Goal: Task Accomplishment & Management: Use online tool/utility

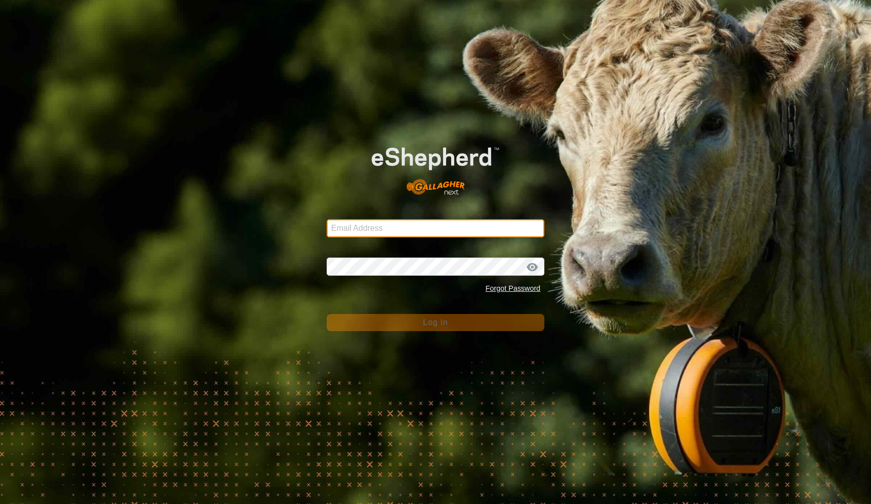
type input "[EMAIL_ADDRESS][DOMAIN_NAME]"
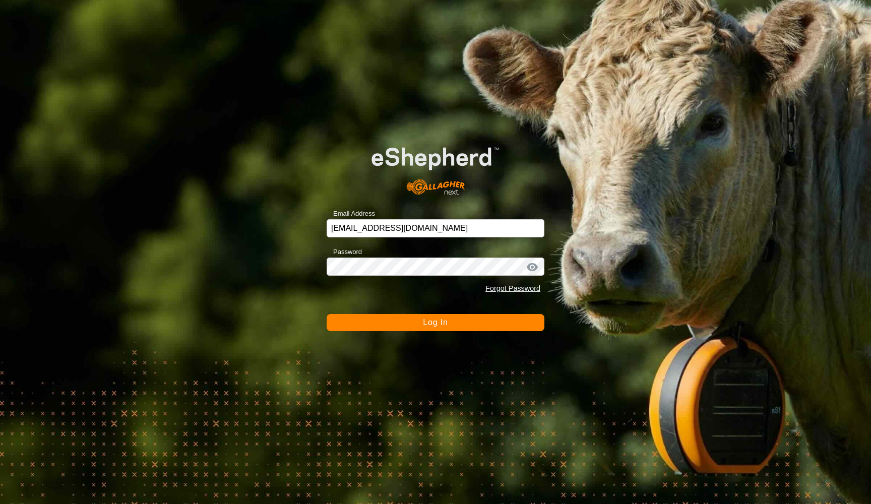
click at [433, 325] on span "Log In" at bounding box center [435, 322] width 25 height 9
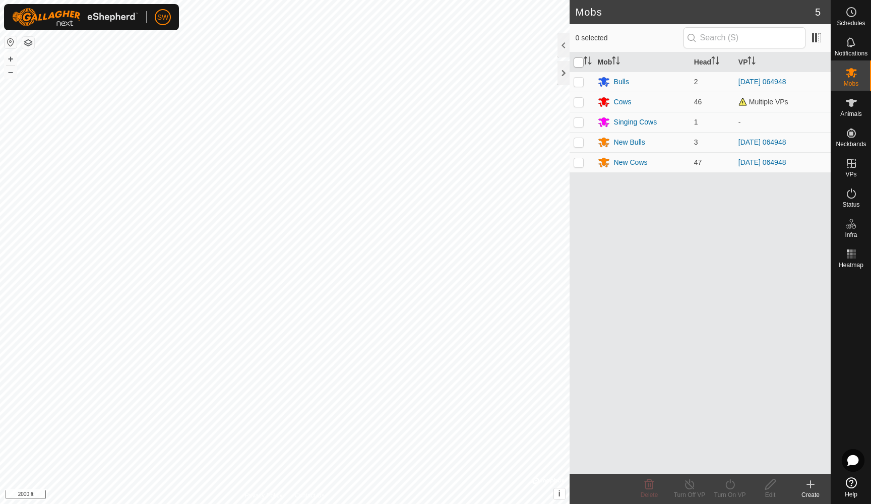
click at [579, 62] on input "checkbox" at bounding box center [579, 62] width 10 height 10
checkbox input "true"
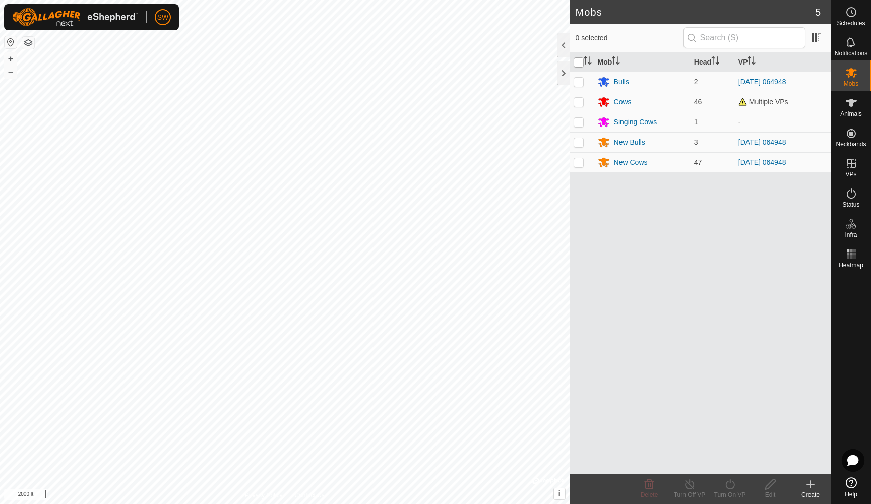
checkbox input "true"
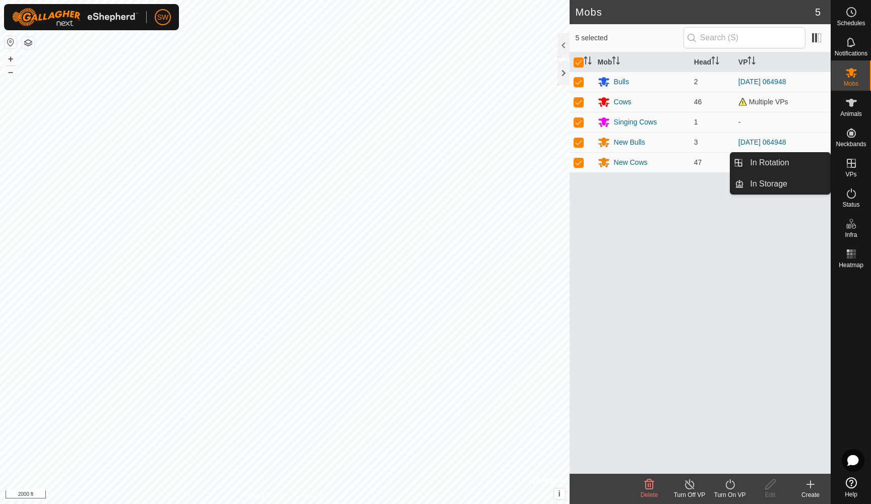
click at [850, 167] on icon at bounding box center [851, 163] width 12 height 12
click at [769, 162] on link "In Rotation" at bounding box center [787, 163] width 86 height 20
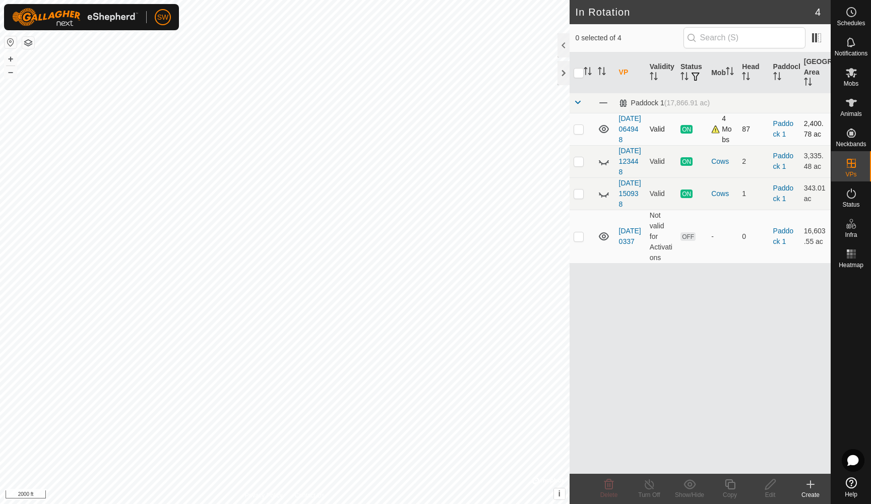
click at [579, 133] on p-checkbox at bounding box center [579, 129] width 10 height 8
click at [578, 133] on p-checkbox at bounding box center [579, 129] width 10 height 8
checkbox input "false"
click at [583, 165] on p-checkbox at bounding box center [579, 161] width 10 height 8
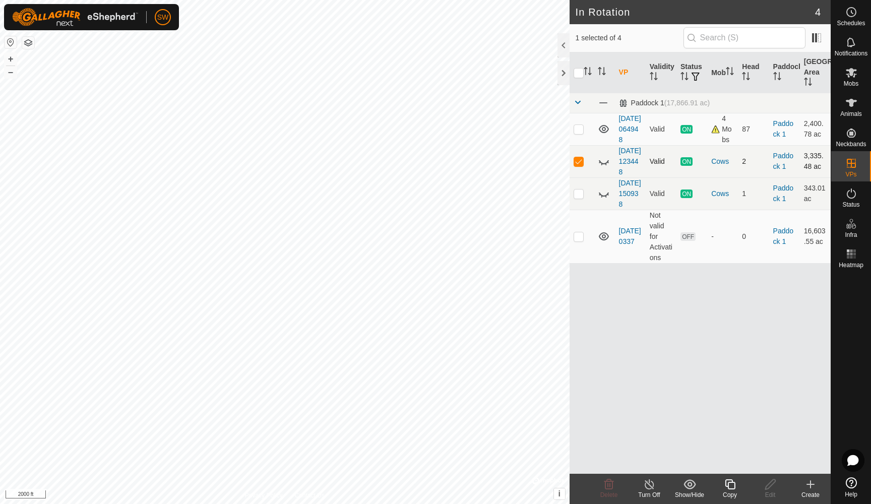
checkbox input "false"
click at [579, 198] on p-checkbox at bounding box center [579, 193] width 10 height 8
checkbox input "false"
click at [582, 133] on p-checkbox at bounding box center [579, 129] width 10 height 8
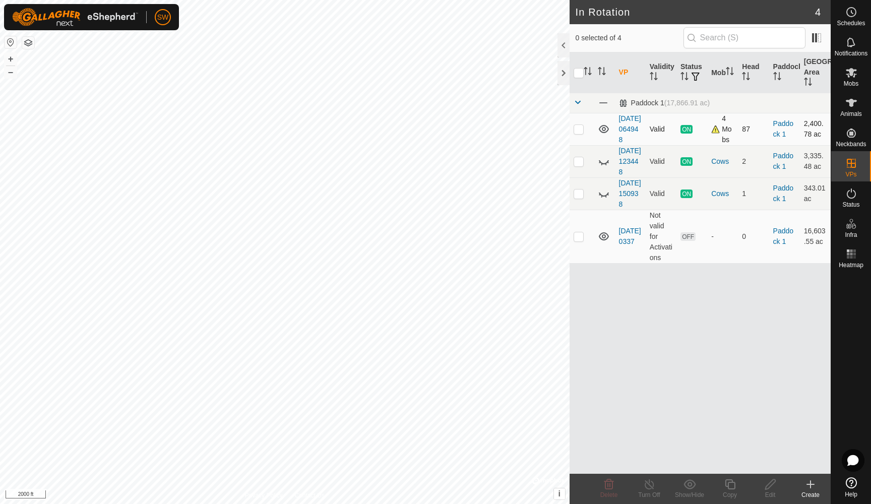
checkbox input "true"
click at [727, 486] on icon at bounding box center [730, 484] width 10 height 10
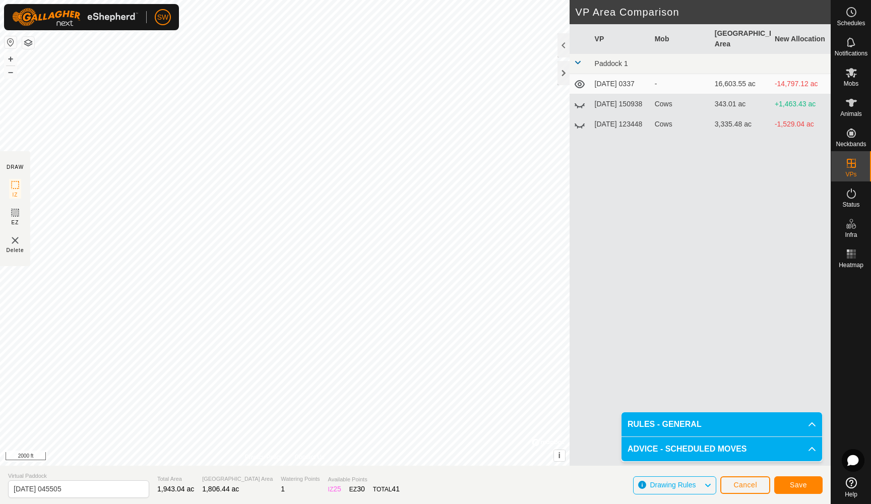
click at [541, 439] on div "Privacy Policy Contact Us IZ interior angle must be larger than 80° (Current: 7…" at bounding box center [285, 233] width 570 height 466
click at [262, 0] on html "SW Schedules Notifications Mobs Animals Neckbands VPs Status Infra Heatmap Help…" at bounding box center [435, 252] width 871 height 504
click at [11, 74] on button "–" at bounding box center [11, 72] width 12 height 12
click at [10, 60] on button "+" at bounding box center [11, 59] width 12 height 12
click at [796, 483] on span "Save" at bounding box center [798, 485] width 17 height 8
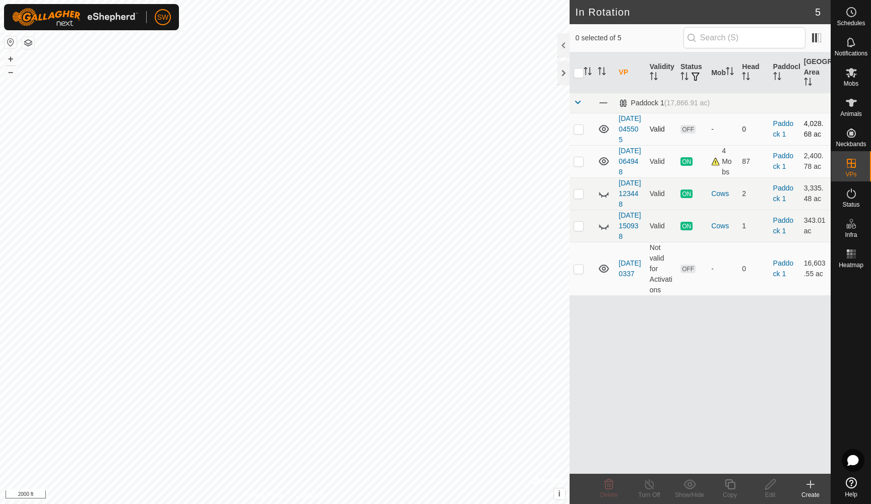
click at [577, 130] on p-checkbox at bounding box center [579, 129] width 10 height 8
checkbox input "true"
click at [850, 85] on span "Mobs" at bounding box center [851, 84] width 15 height 6
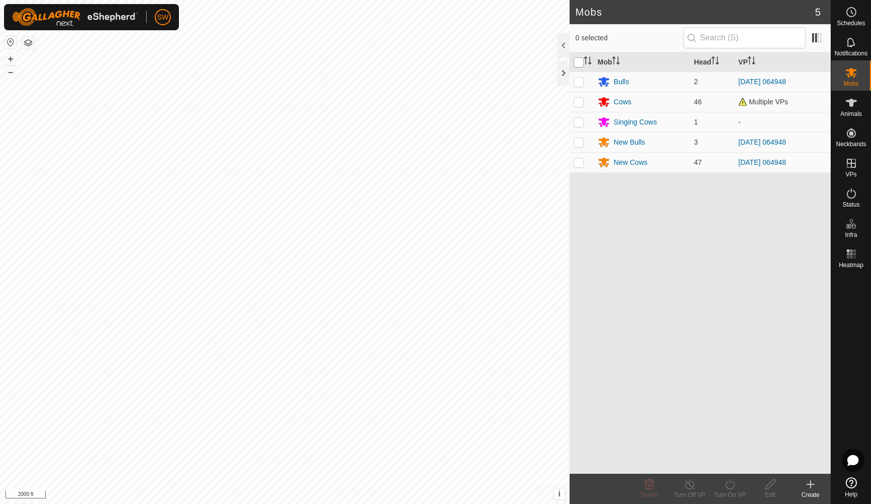
click at [579, 62] on input "checkbox" at bounding box center [579, 62] width 10 height 10
checkbox input "true"
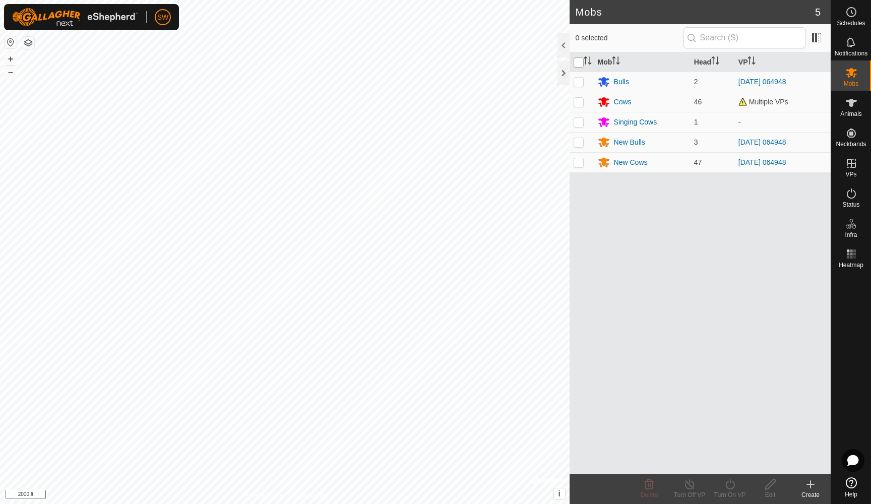
checkbox input "true"
click at [725, 484] on icon at bounding box center [730, 484] width 13 height 12
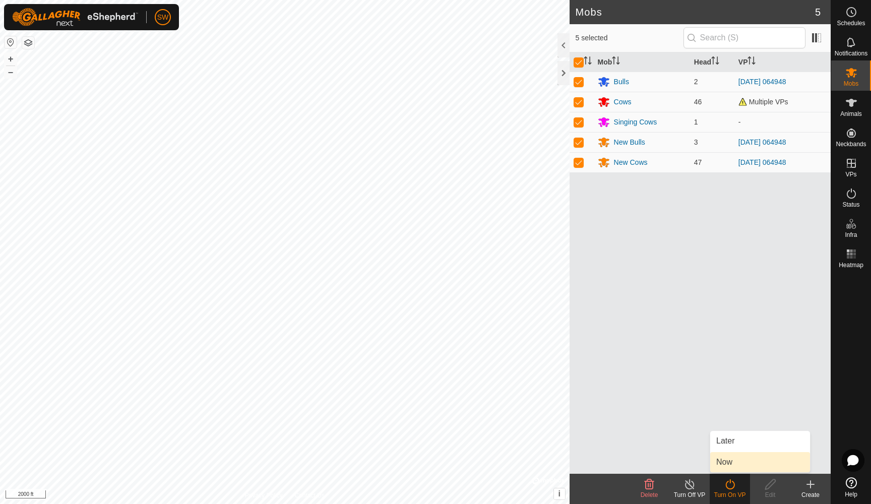
click at [736, 462] on link "Now" at bounding box center [760, 462] width 100 height 20
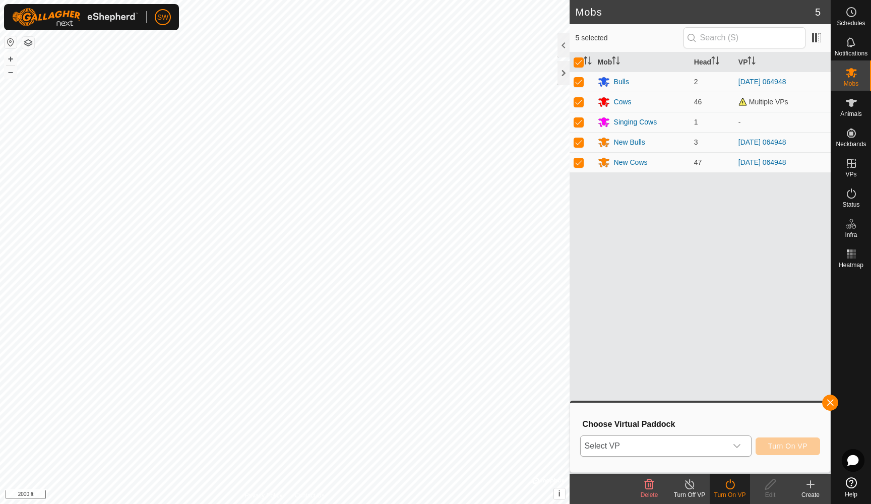
click at [741, 452] on div "dropdown trigger" at bounding box center [737, 446] width 20 height 20
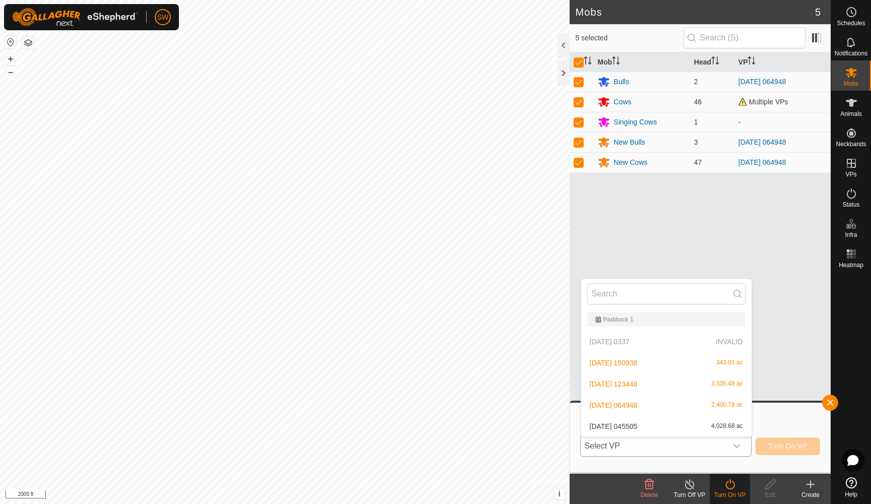
click at [674, 422] on li "[DATE] 045505 4,028.68 ac" at bounding box center [666, 426] width 170 height 20
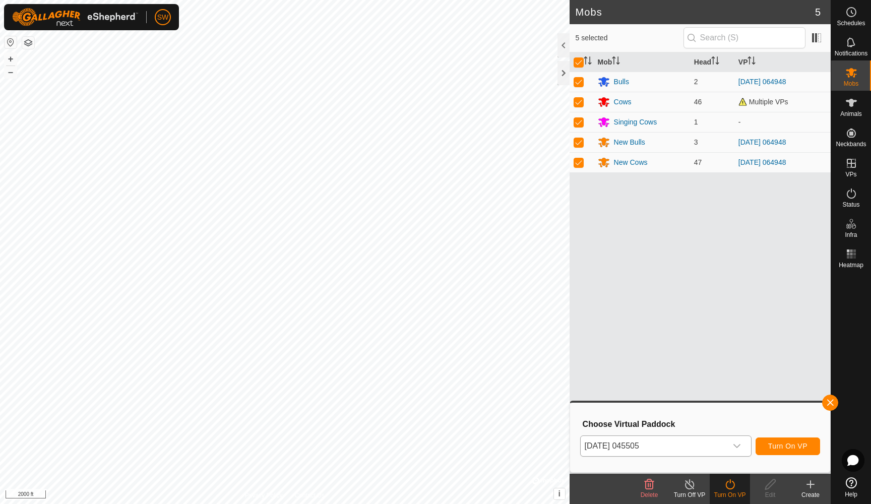
click at [785, 442] on span "Turn On VP" at bounding box center [787, 446] width 39 height 8
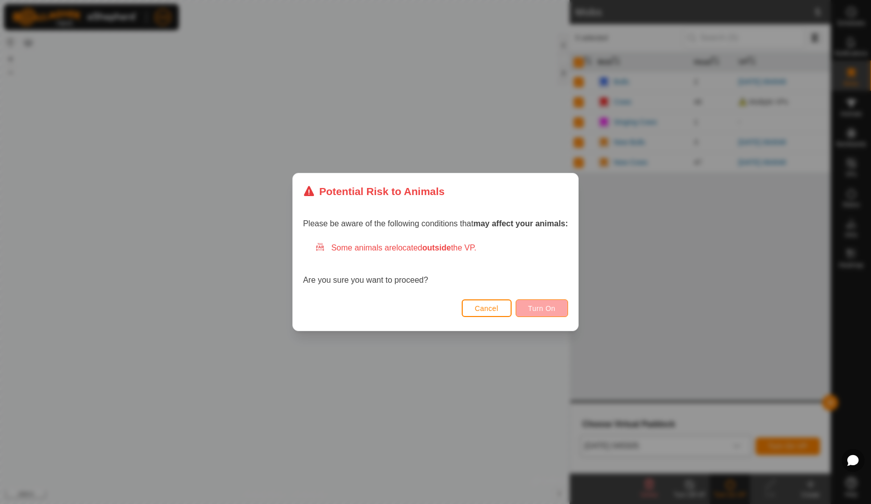
click at [543, 309] on span "Turn On" at bounding box center [541, 308] width 27 height 8
